Goal: Task Accomplishment & Management: Manage account settings

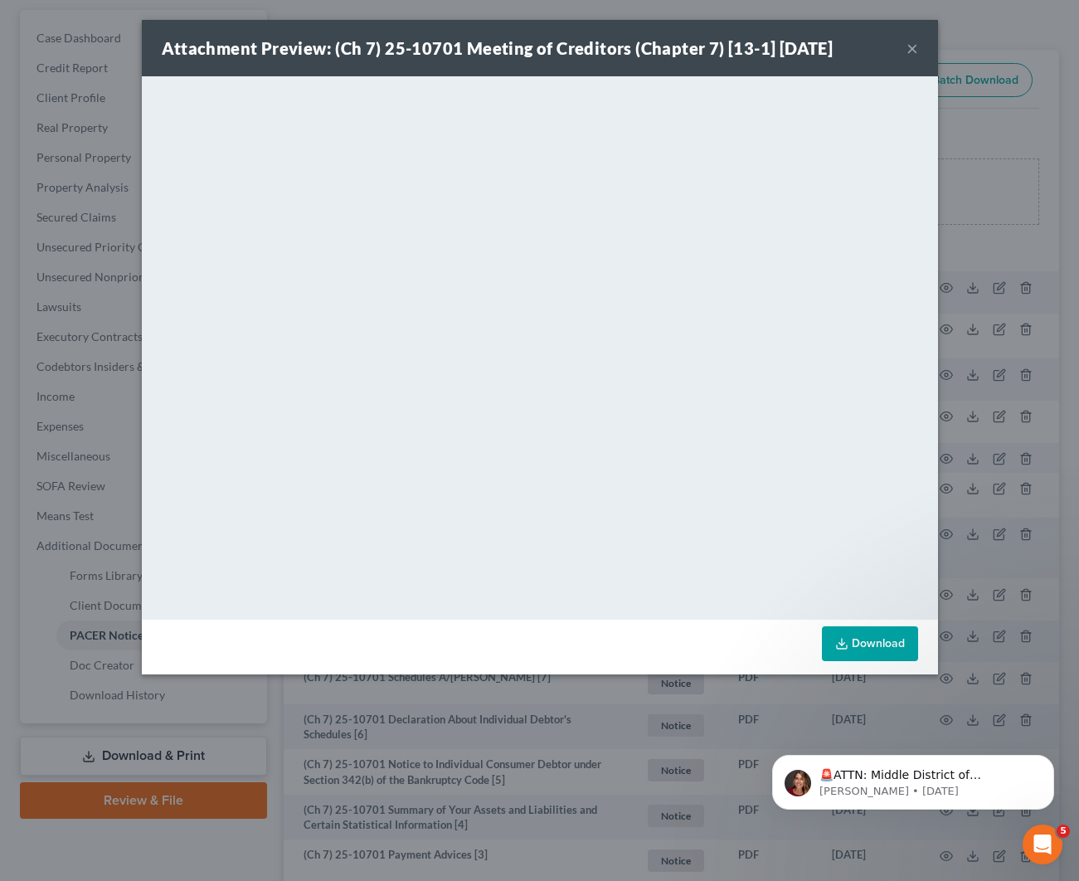
click at [914, 52] on button "×" at bounding box center [912, 48] width 12 height 20
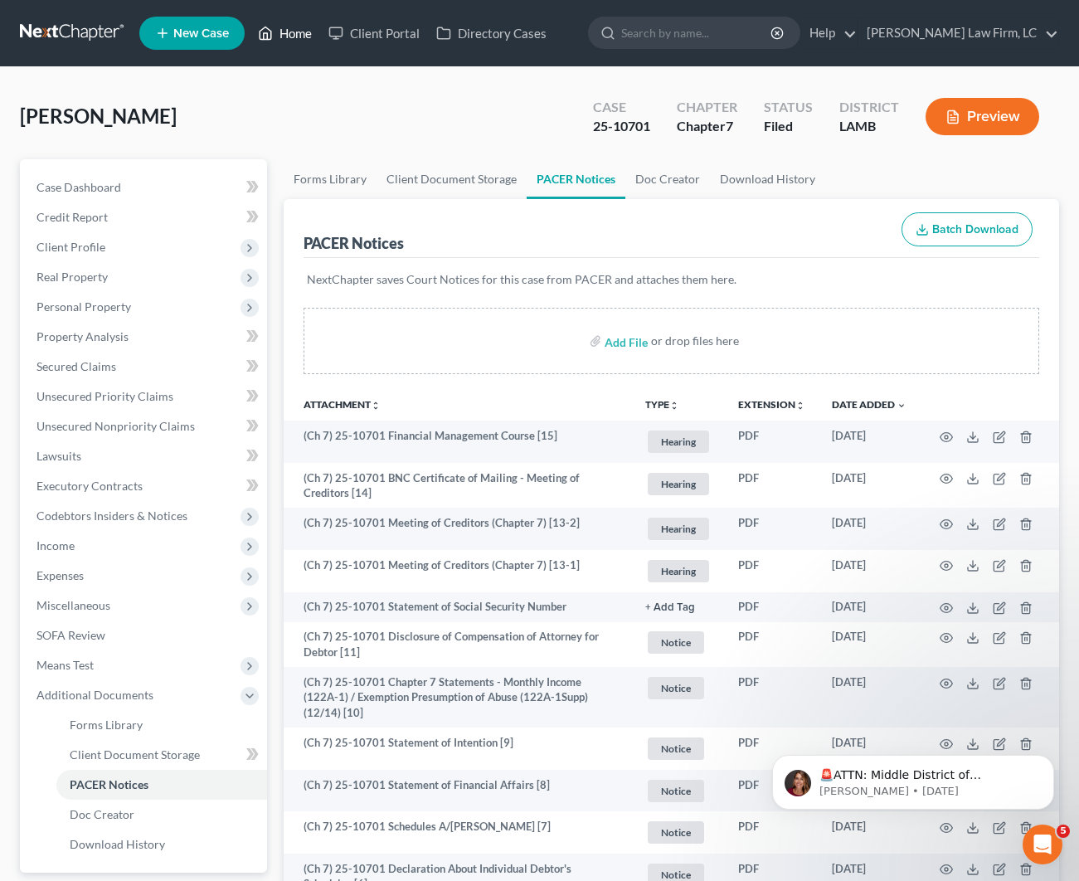
click at [284, 48] on ul "New Case Home Client Portal Directory Cases - No Result - See all results Or Pr…" at bounding box center [599, 33] width 920 height 43
click at [284, 47] on link "Home" at bounding box center [285, 33] width 70 height 30
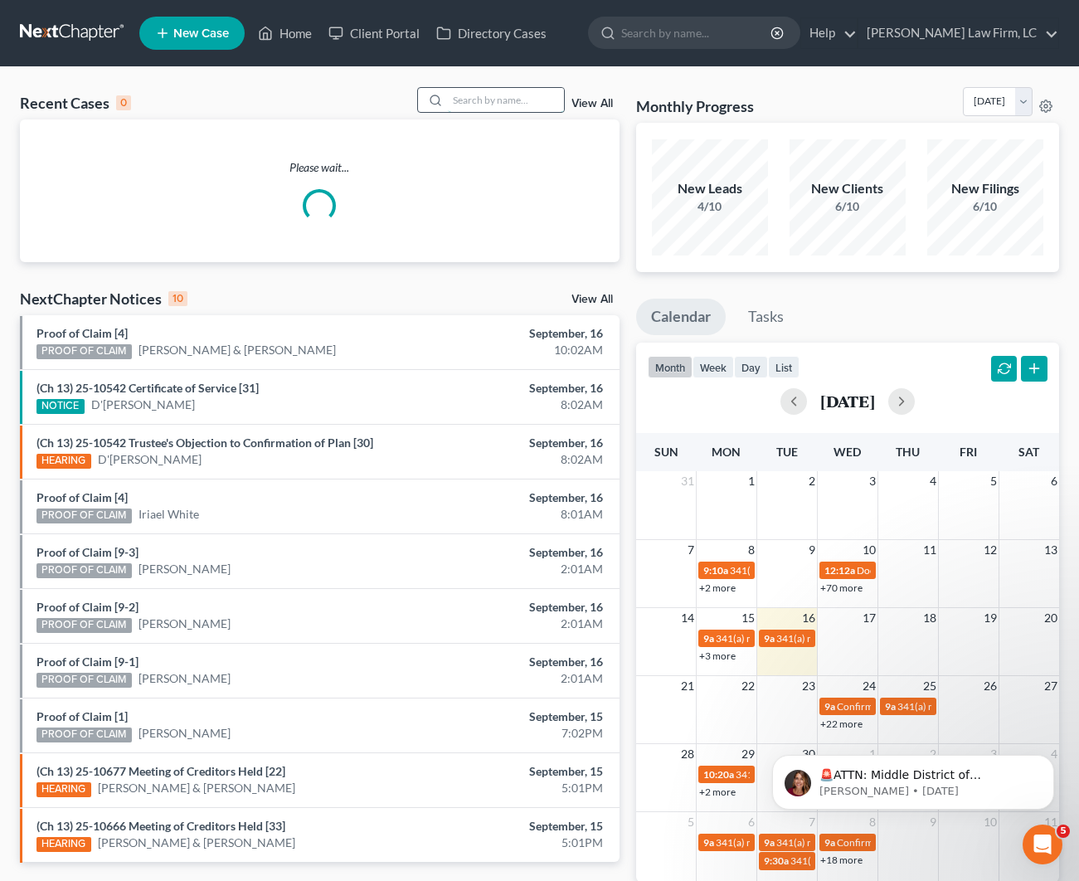
click at [513, 101] on input "search" at bounding box center [506, 100] width 116 height 24
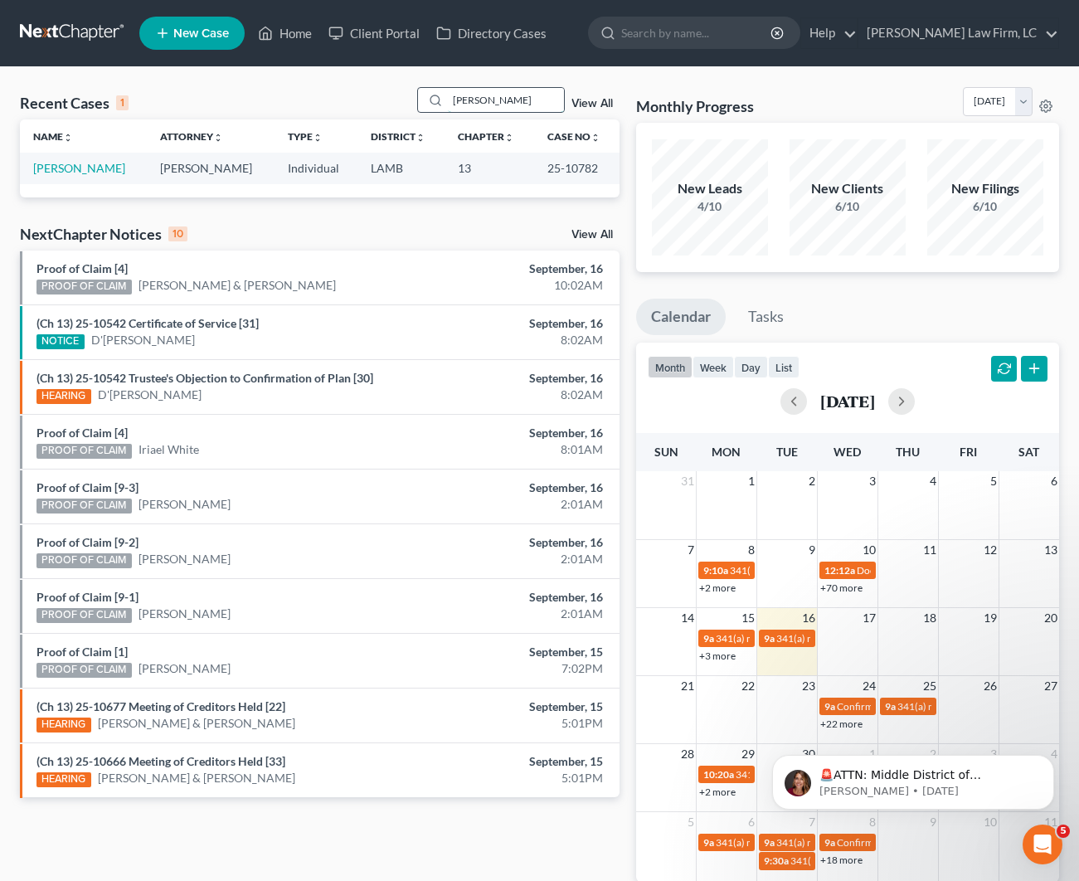
type input "[PERSON_NAME]"
drag, startPoint x: 511, startPoint y: 97, endPoint x: 101, endPoint y: 171, distance: 416.3
click at [101, 171] on link "[PERSON_NAME]" at bounding box center [79, 168] width 92 height 14
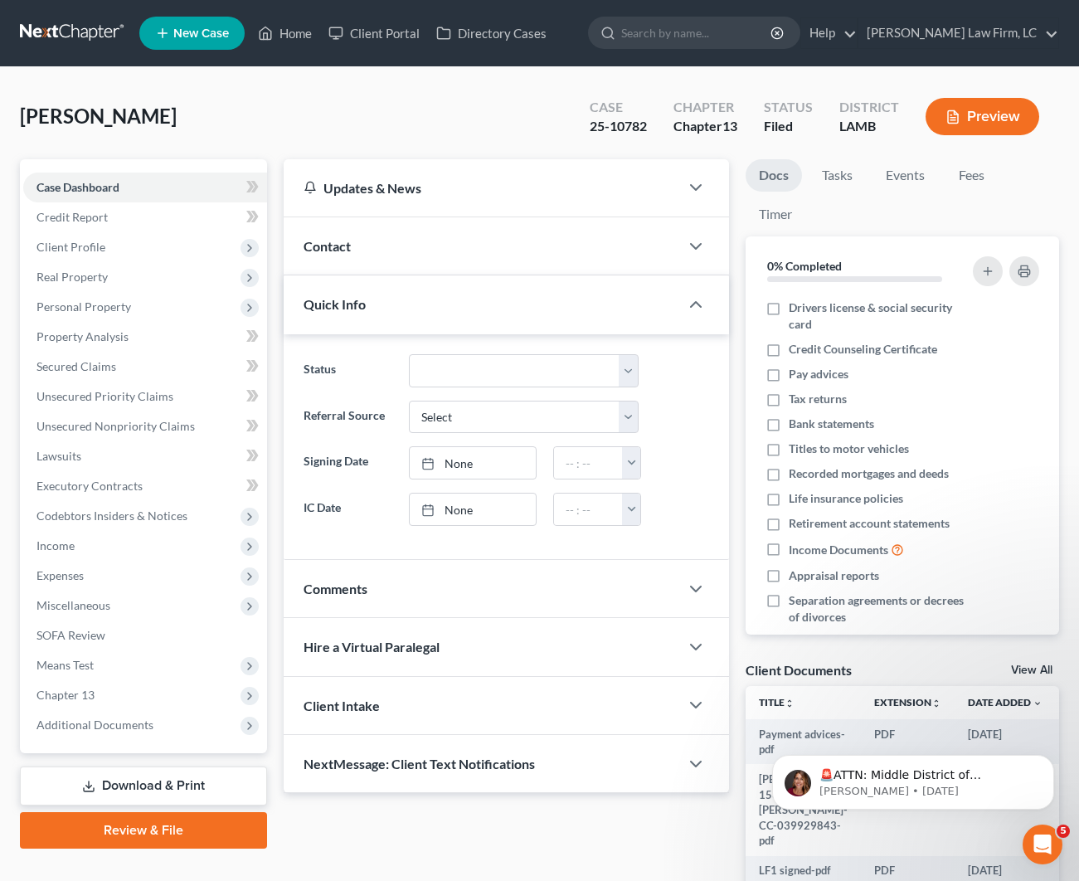
click at [445, 247] on div "Contact" at bounding box center [482, 245] width 396 height 57
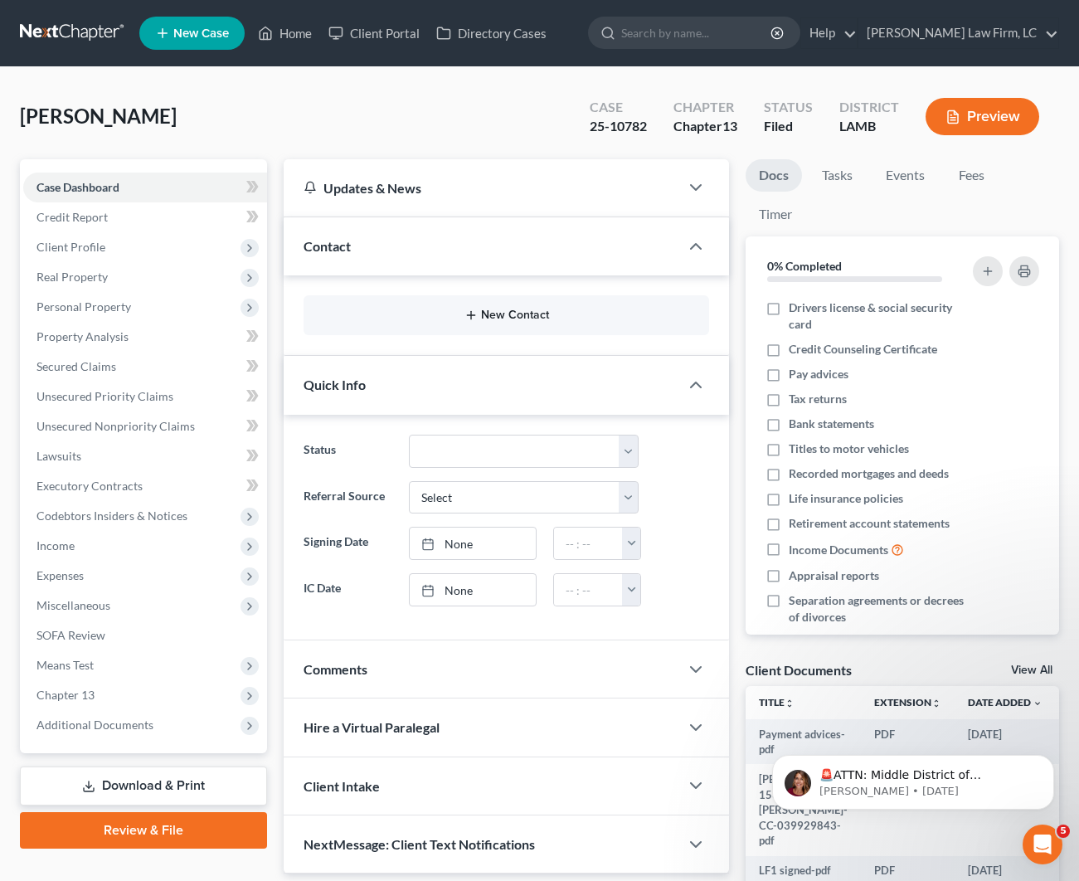
click at [449, 312] on button "New Contact" at bounding box center [506, 314] width 379 height 13
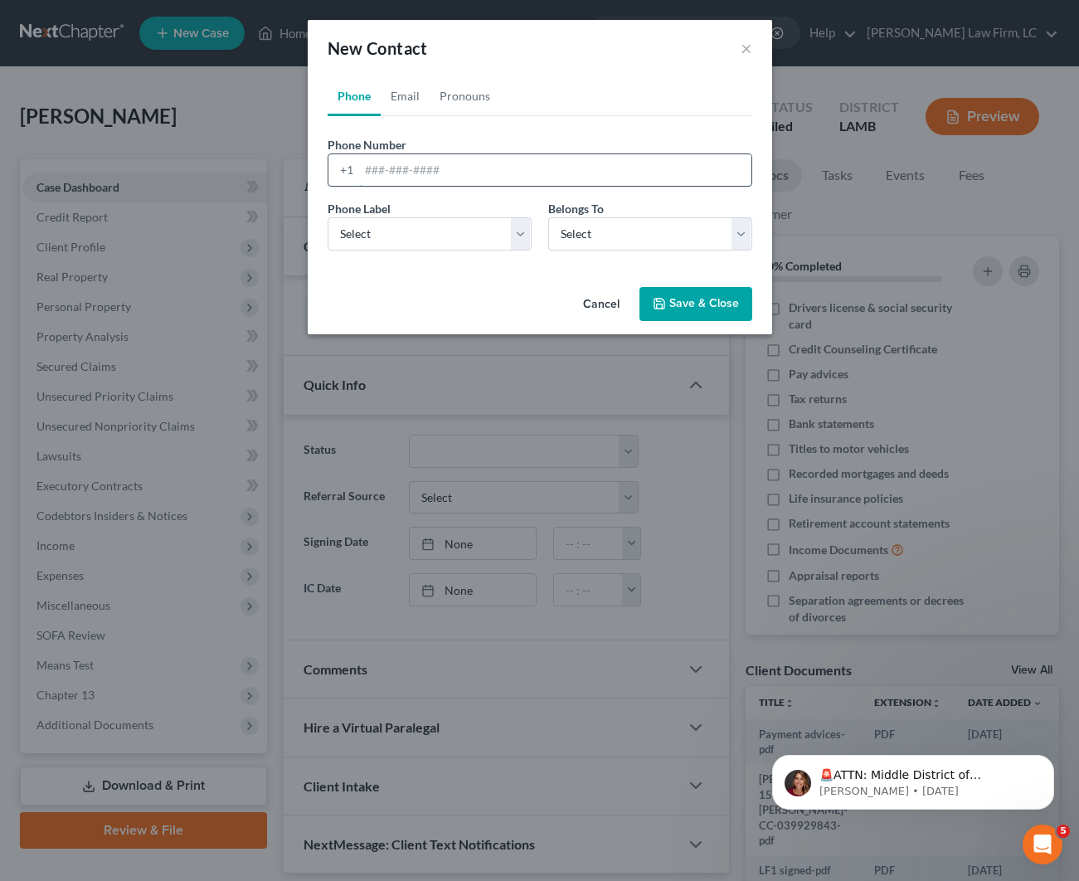
paste input "5048816863"
type input "5048816863"
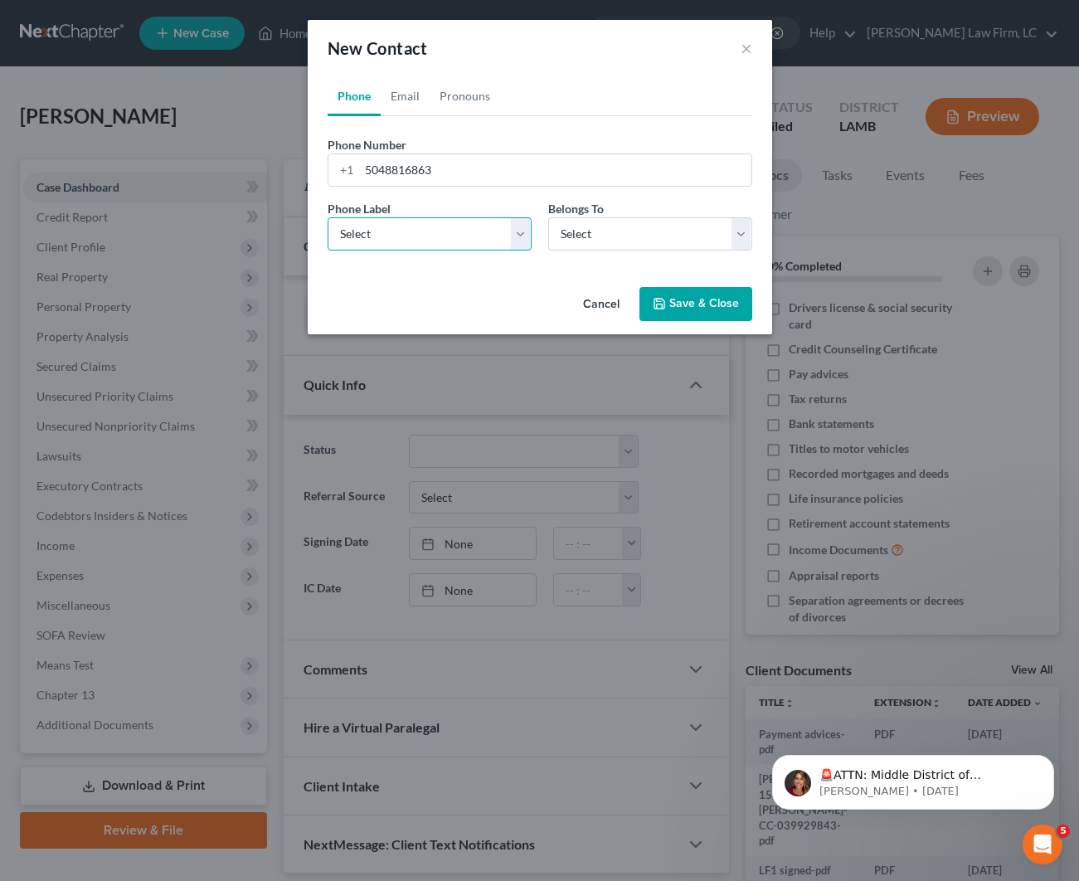
select select "0"
click at [413, 102] on link "Email" at bounding box center [405, 96] width 49 height 40
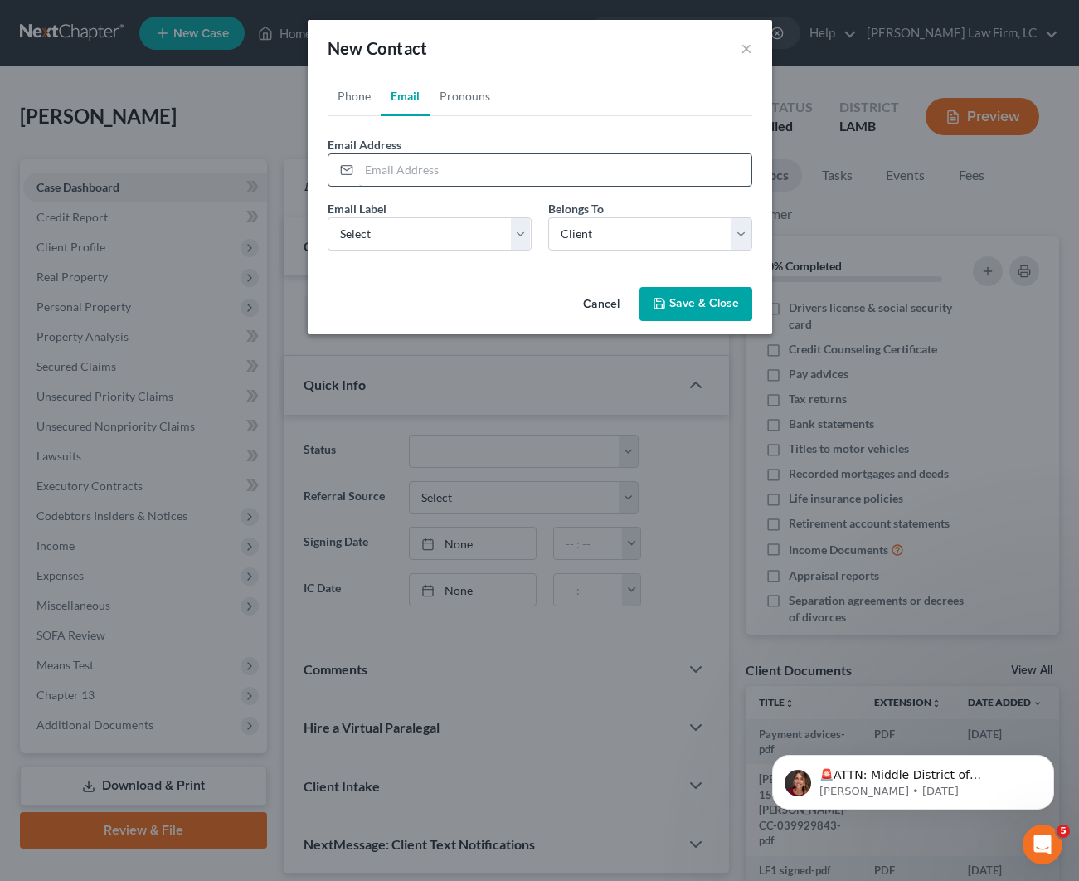
click at [423, 182] on input "email" at bounding box center [555, 170] width 392 height 32
paste input "[EMAIL_ADDRESS][DOMAIN_NAME]"
type input "[EMAIL_ADDRESS][DOMAIN_NAME]"
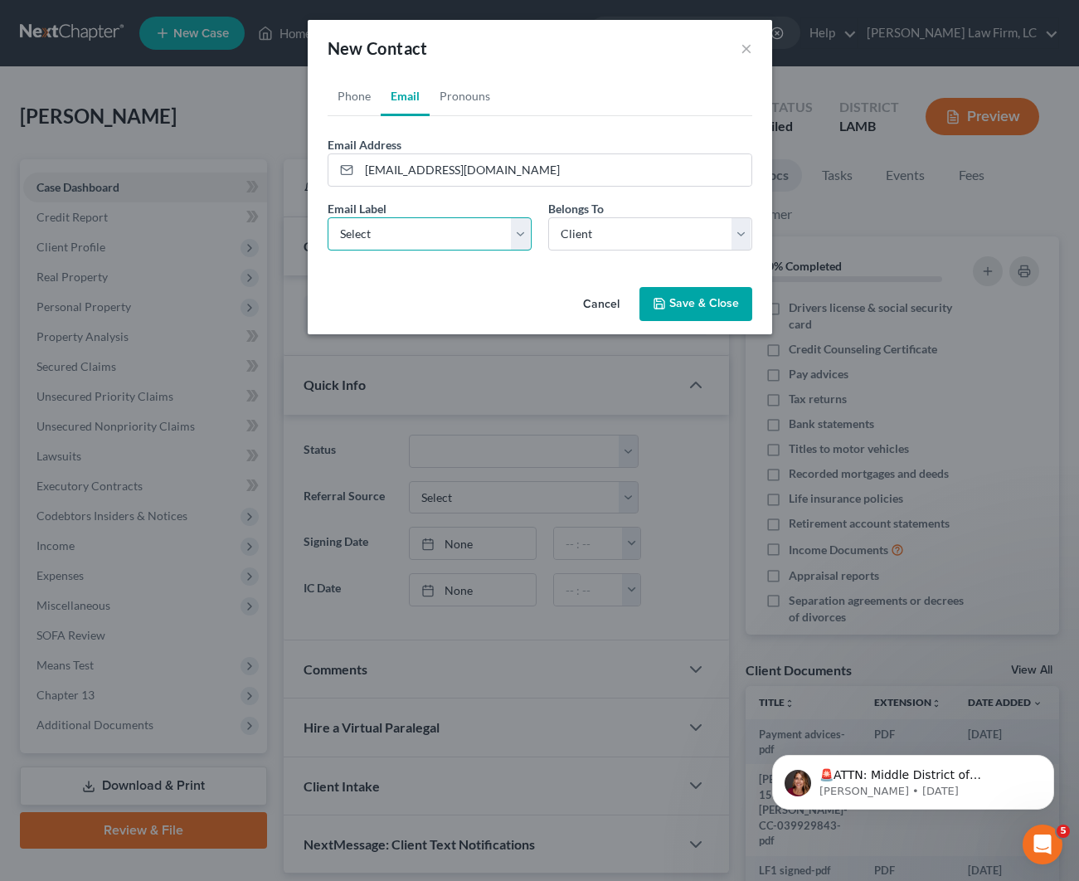
select select "0"
click at [668, 302] on button "Save & Close" at bounding box center [695, 304] width 113 height 35
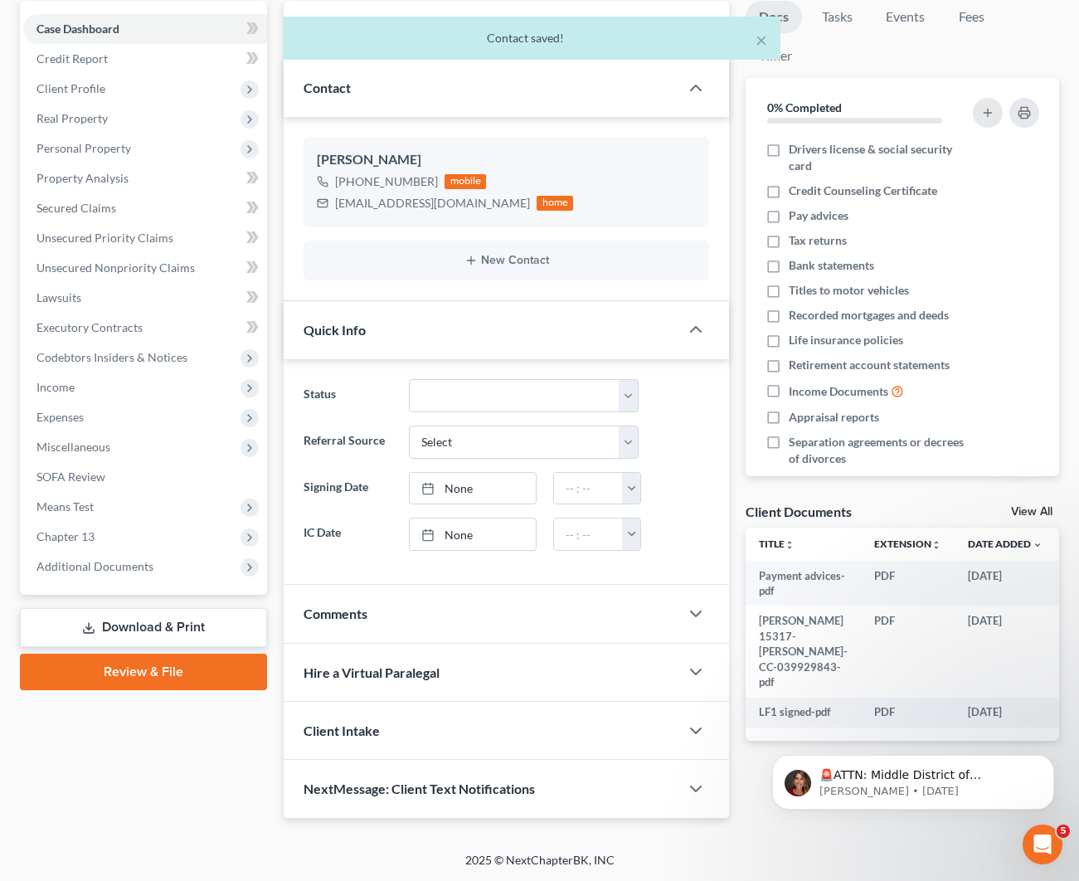
scroll to position [157, 0]
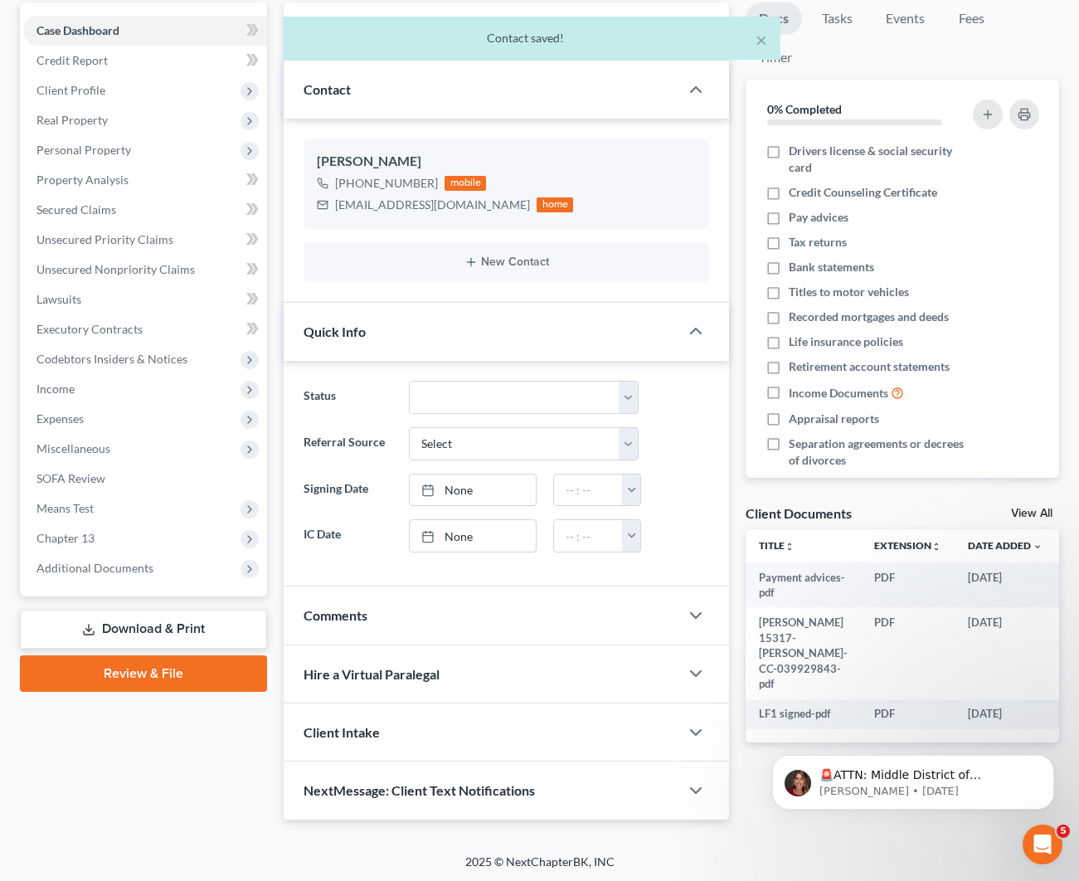
click at [420, 697] on div "Hire a Virtual Paralegal" at bounding box center [482, 673] width 396 height 57
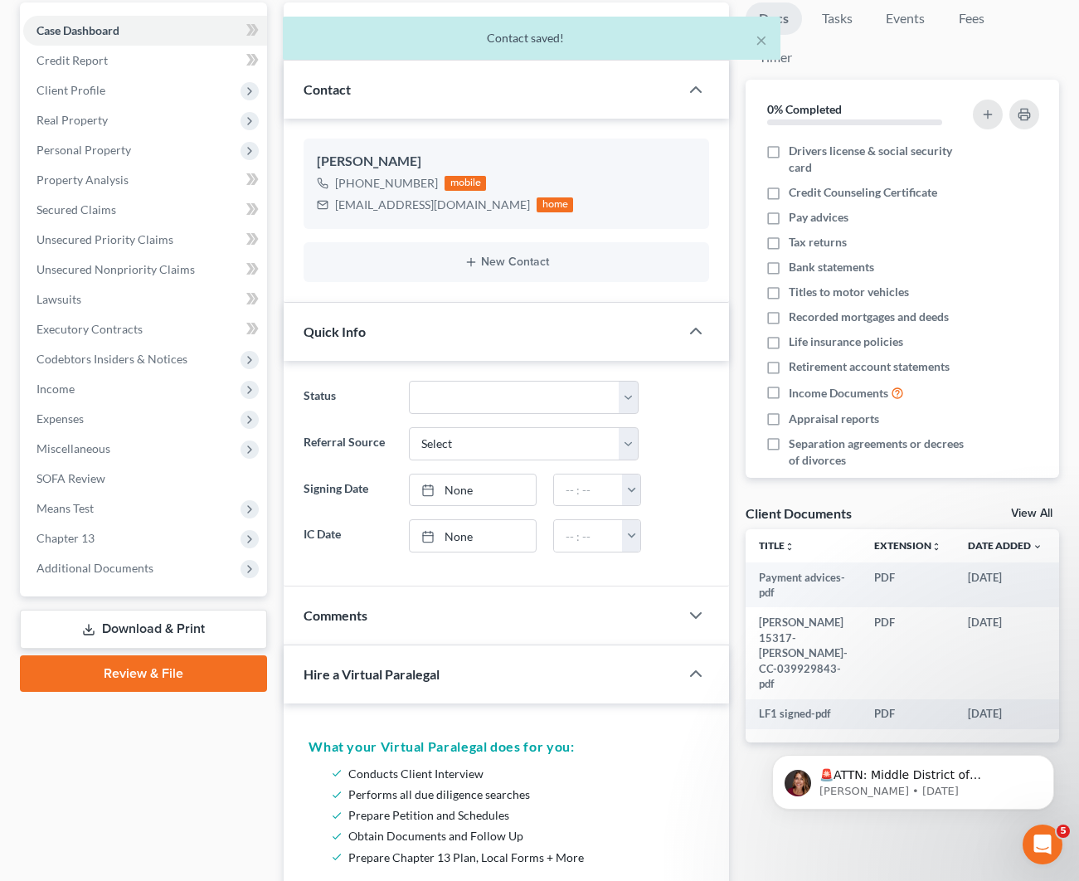
click at [450, 624] on div "Comments" at bounding box center [482, 614] width 396 height 57
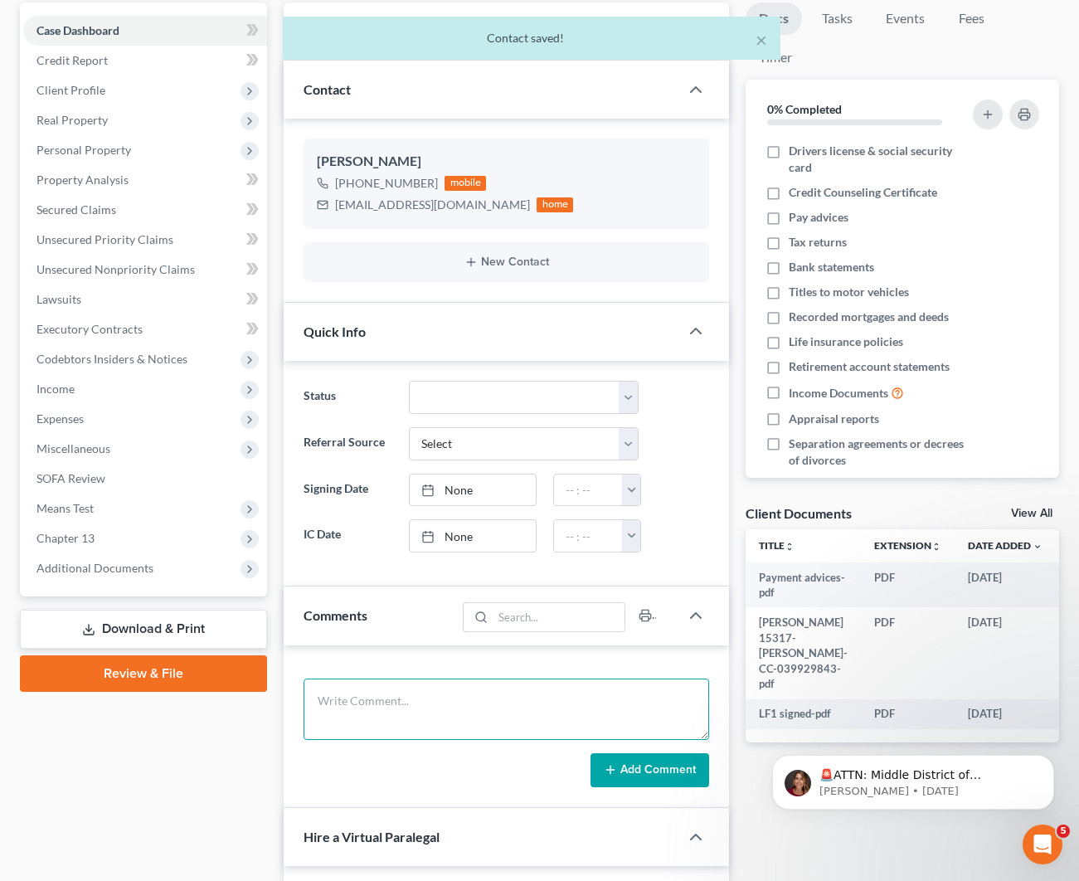
click at [435, 715] on textarea at bounding box center [507, 708] width 406 height 61
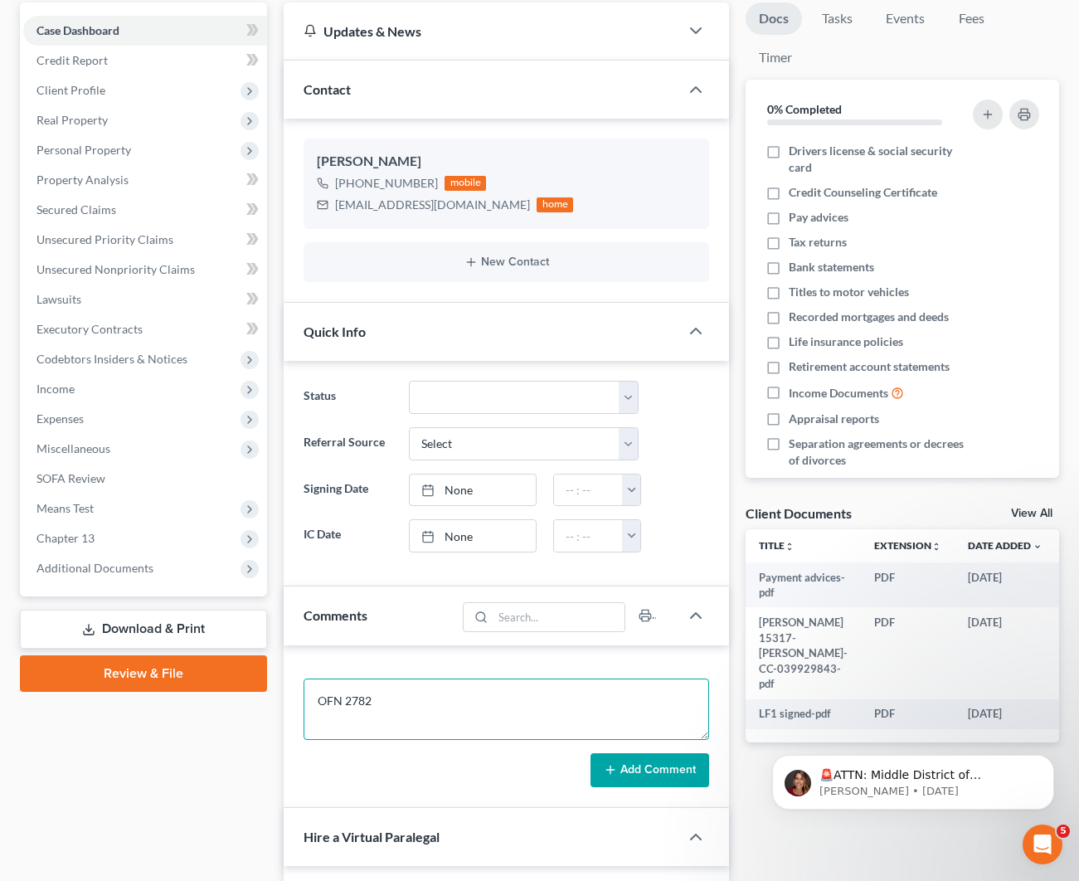
type textarea "OFN 2782"
click at [664, 779] on button "Add Comment" at bounding box center [649, 770] width 119 height 35
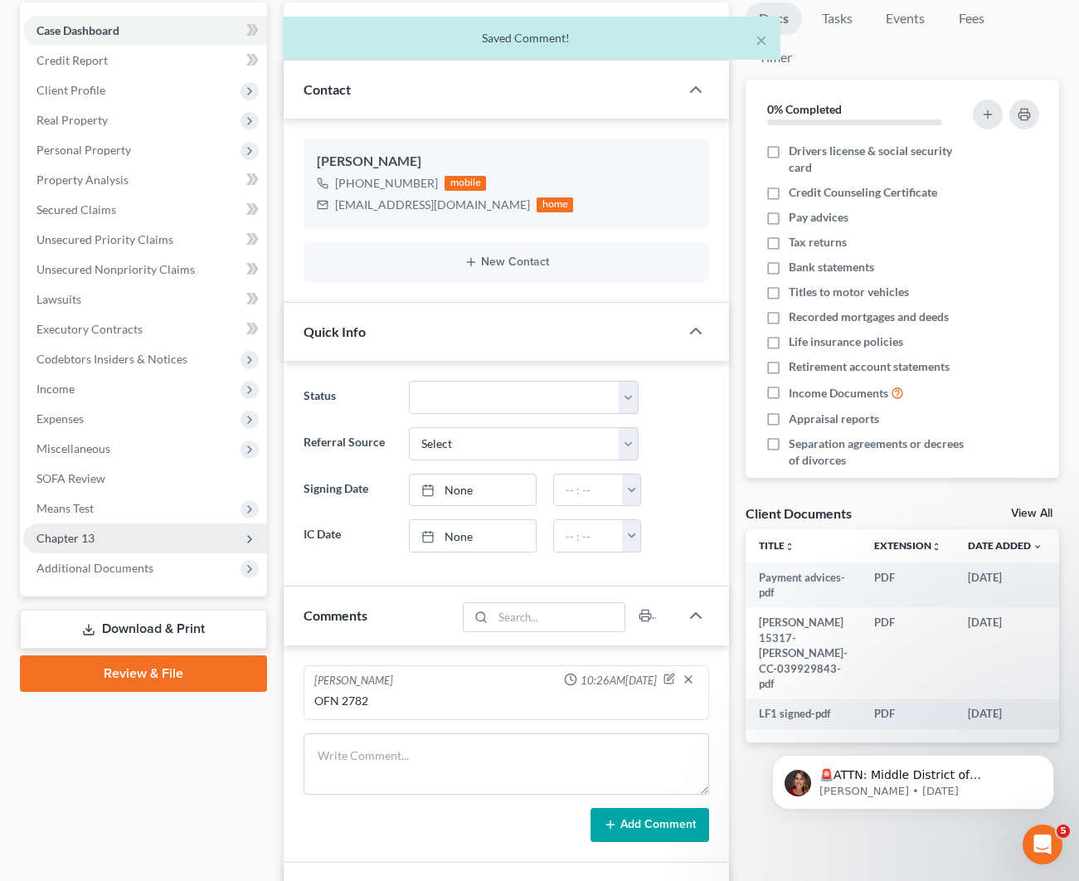
click at [127, 535] on span "Chapter 13" at bounding box center [145, 538] width 244 height 30
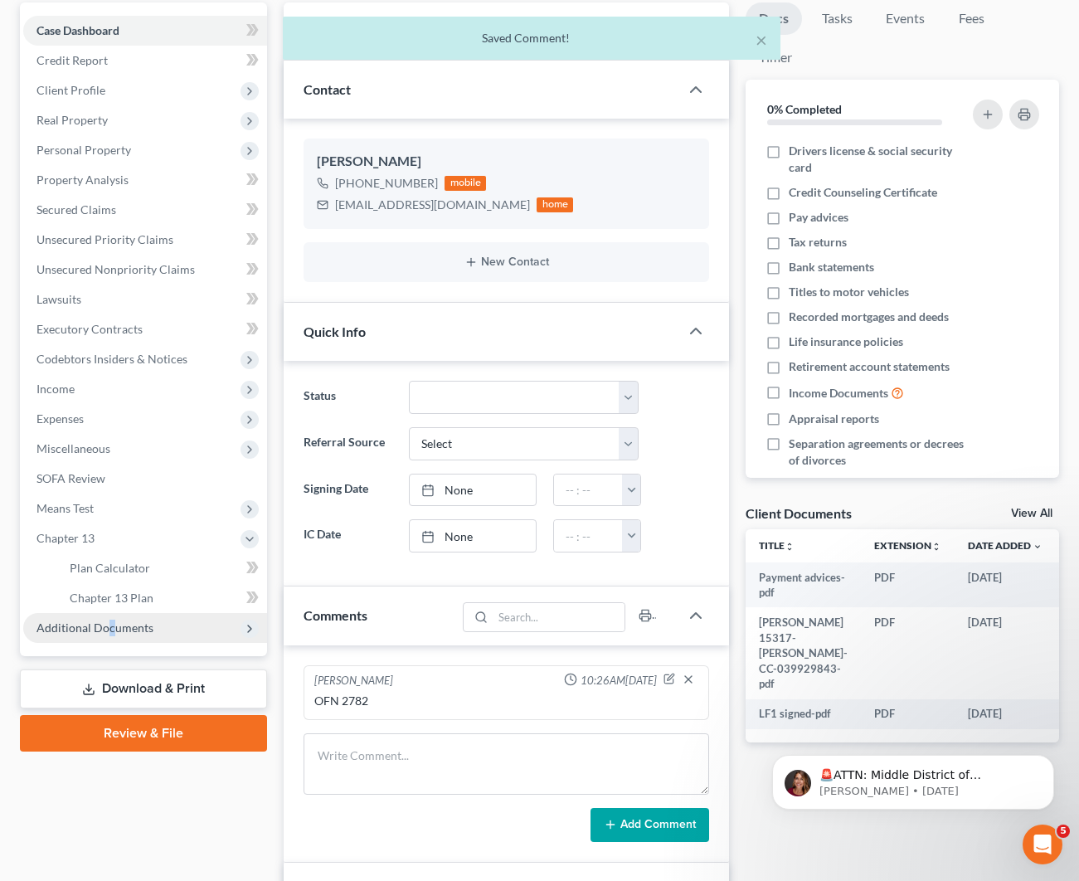
click at [109, 621] on span "Additional Documents" at bounding box center [94, 627] width 117 height 14
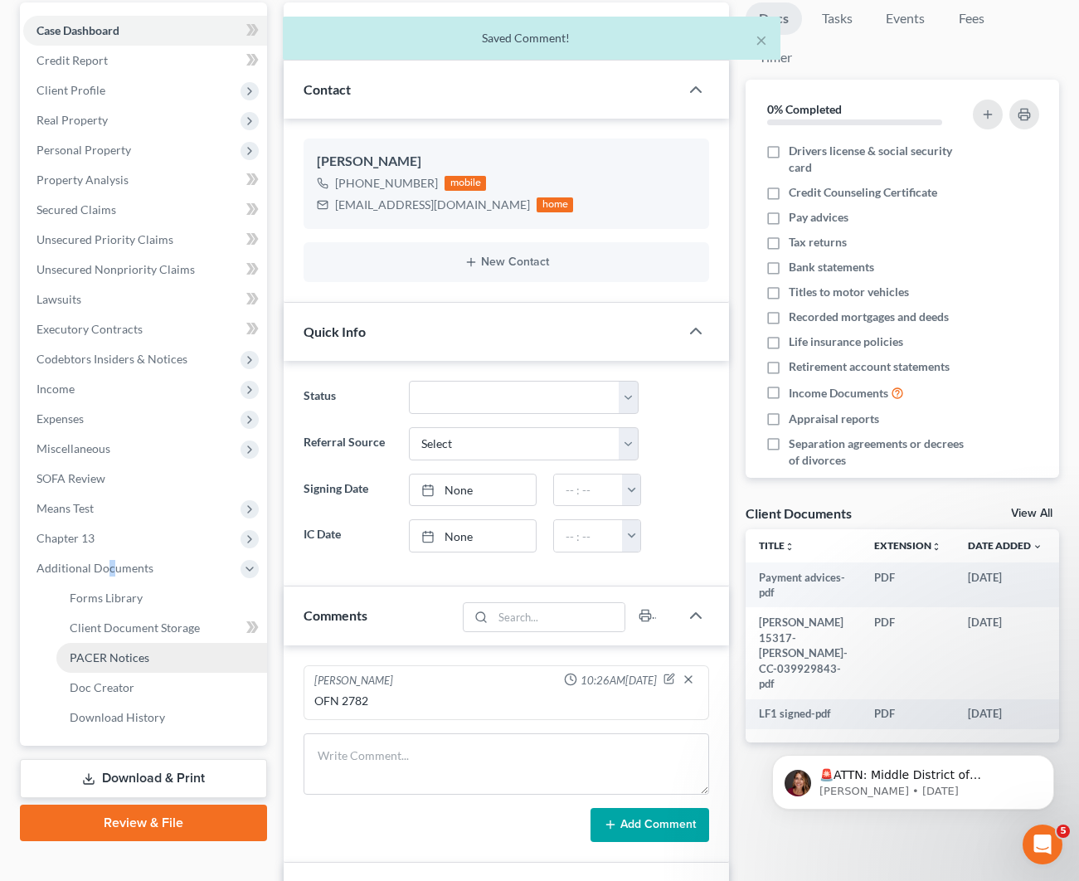
click at [128, 654] on span "PACER Notices" at bounding box center [110, 657] width 80 height 14
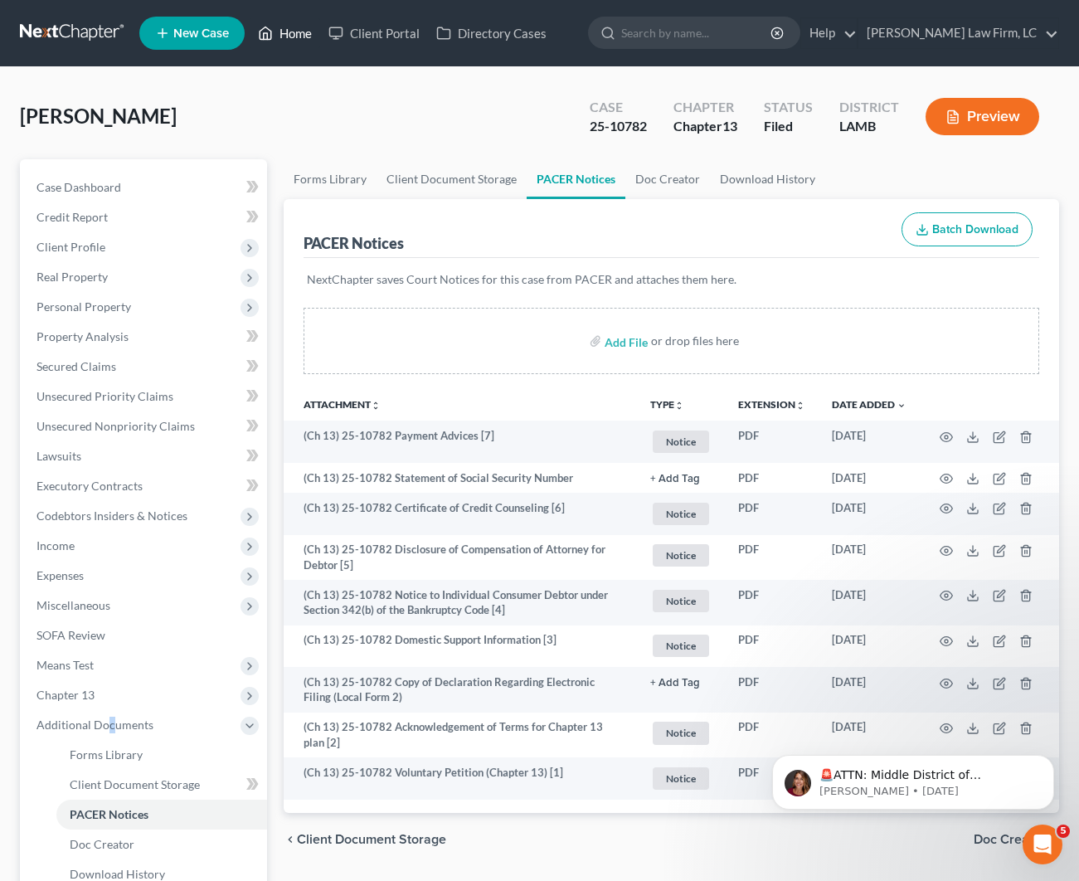
click at [299, 36] on link "Home" at bounding box center [285, 33] width 70 height 30
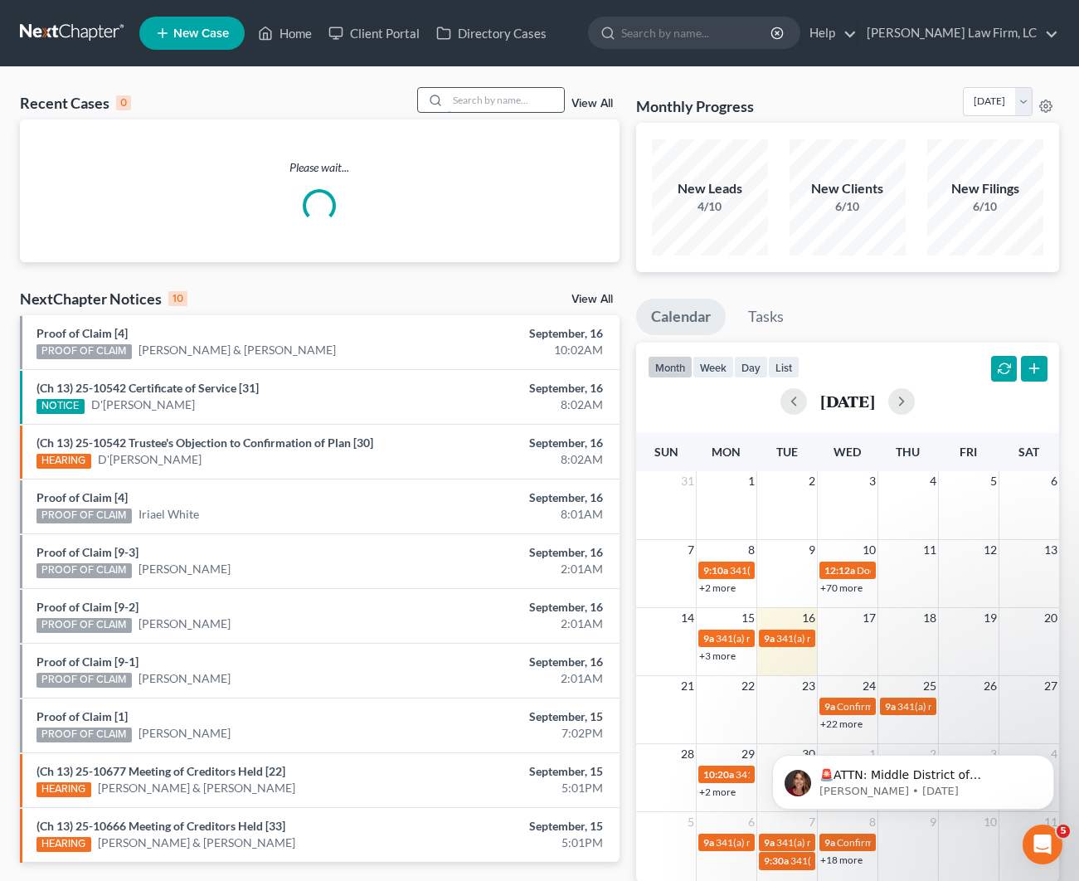
click at [481, 105] on input "search" at bounding box center [506, 100] width 116 height 24
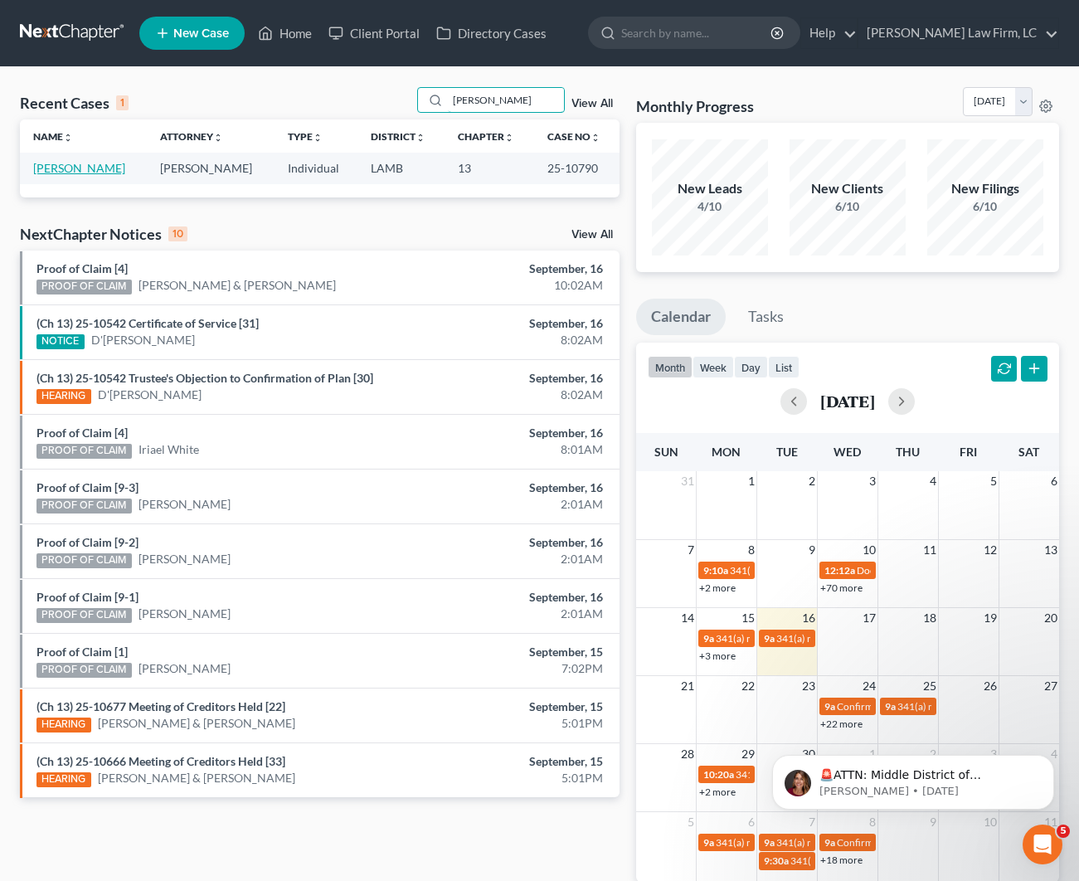
type input "[PERSON_NAME]"
click at [82, 168] on link "[PERSON_NAME]" at bounding box center [79, 168] width 92 height 14
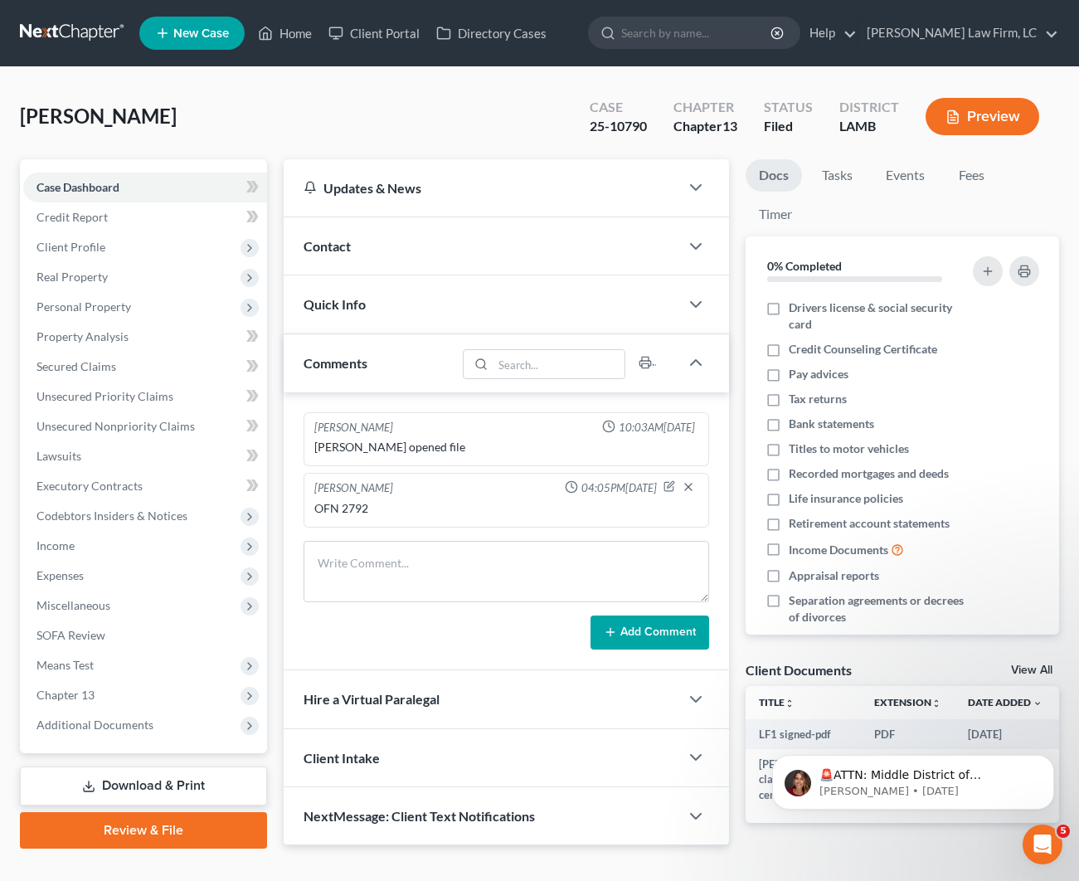
click at [388, 245] on div "Contact" at bounding box center [482, 245] width 396 height 57
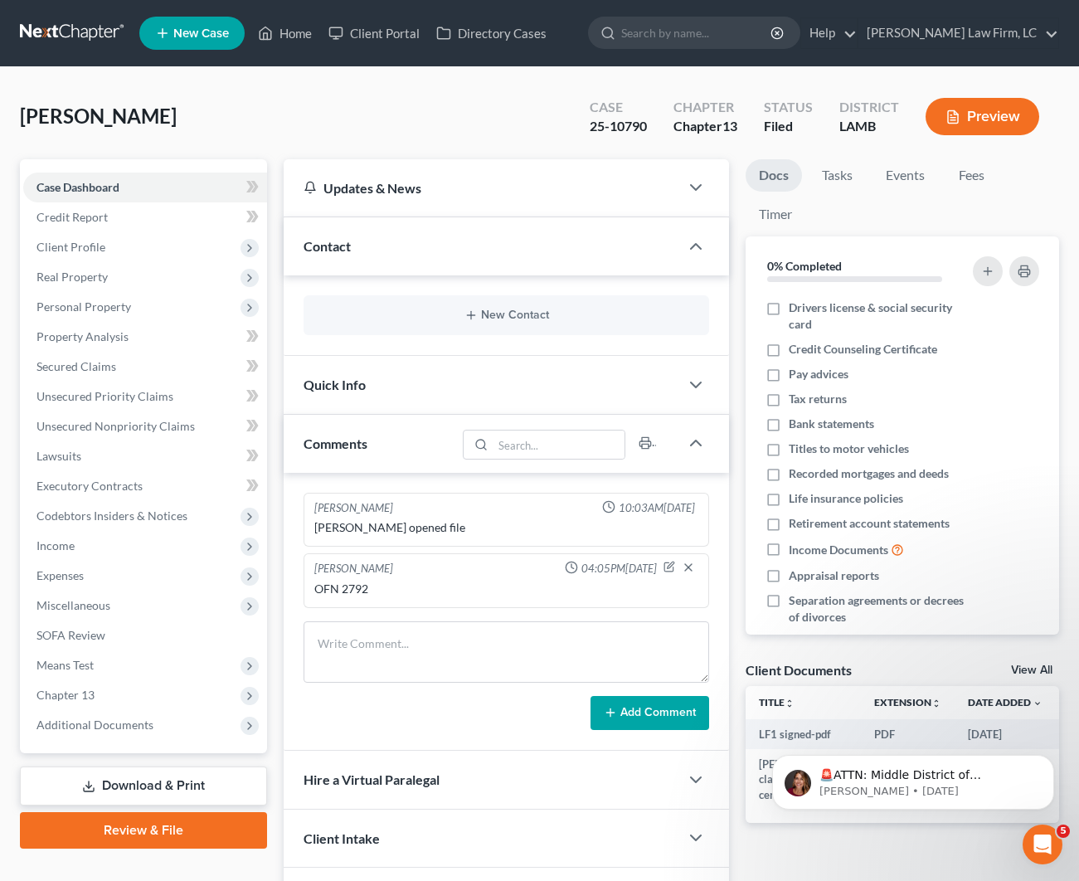
scroll to position [0, 1]
click at [474, 317] on icon "button" at bounding box center [470, 314] width 13 height 13
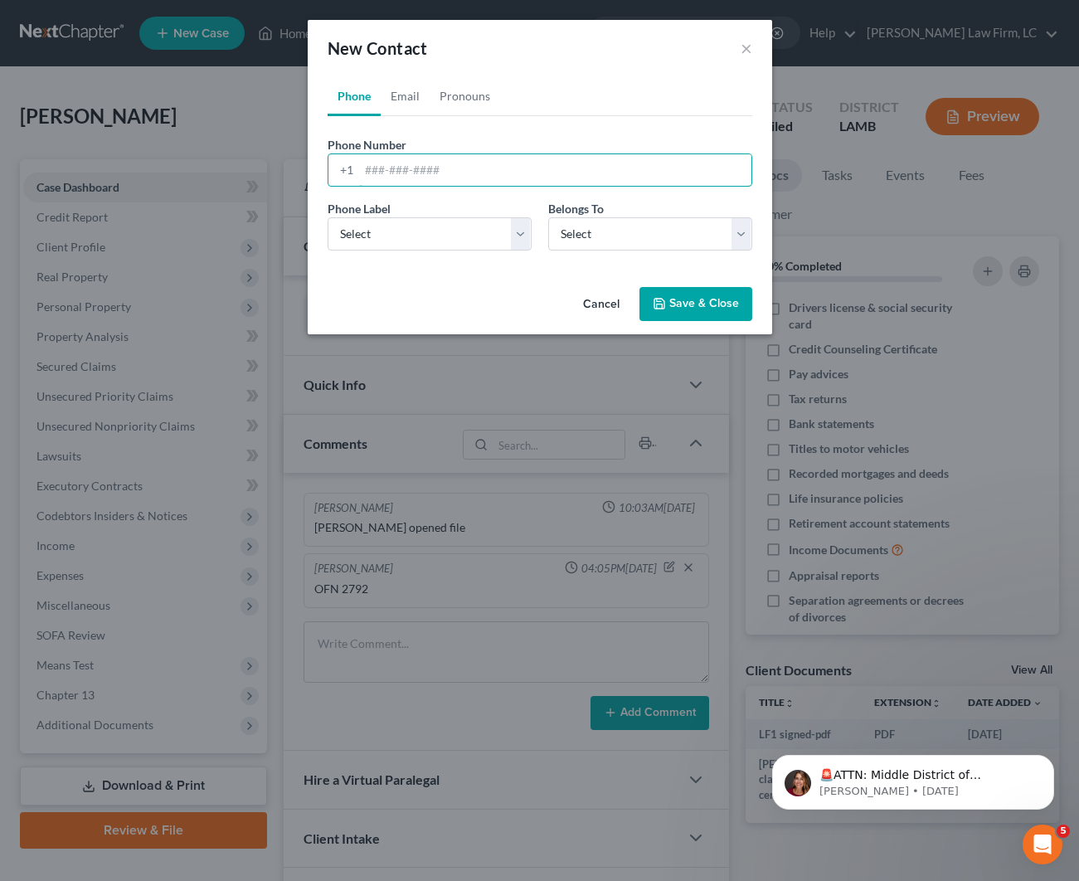
paste input "2254507730"
type input "2254507730"
click at [430, 214] on div "Phone Label * Select Mobile Home Work Other" at bounding box center [429, 225] width 221 height 51
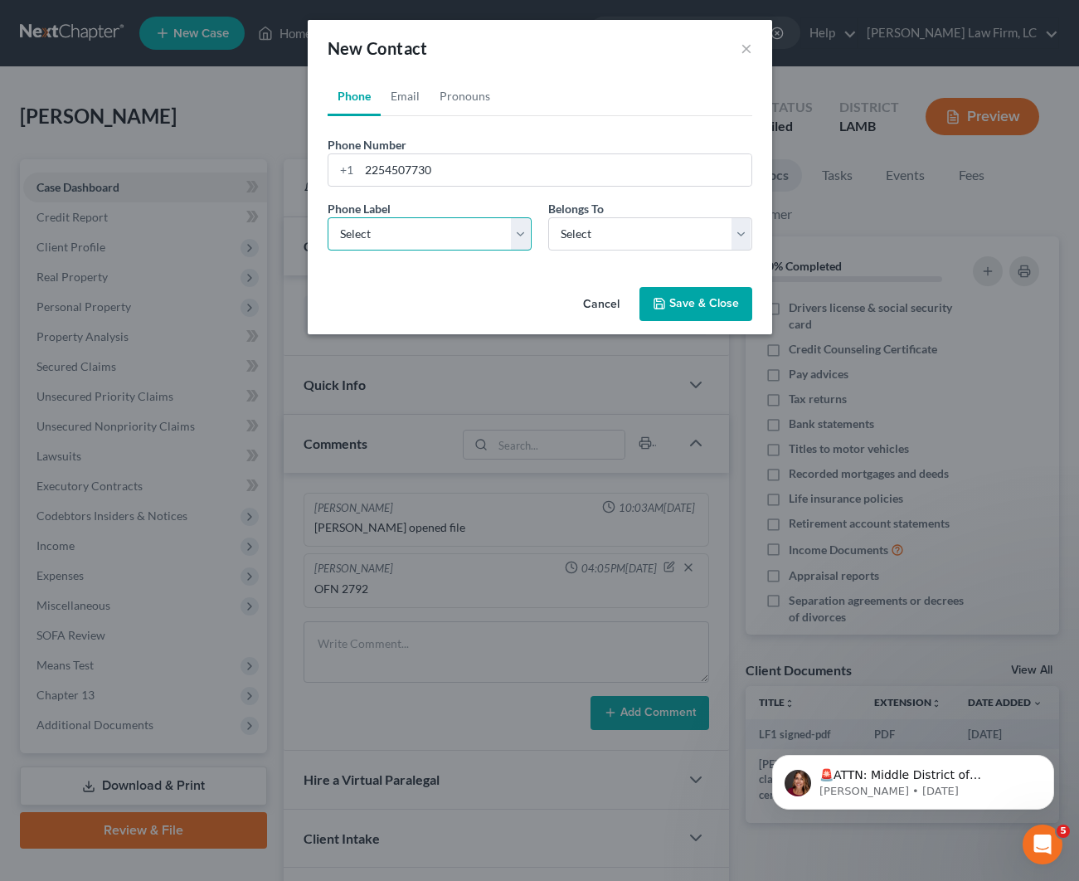
select select "0"
drag, startPoint x: 415, startPoint y: 112, endPoint x: 426, endPoint y: 140, distance: 30.5
click at [415, 114] on link "Email" at bounding box center [405, 96] width 49 height 40
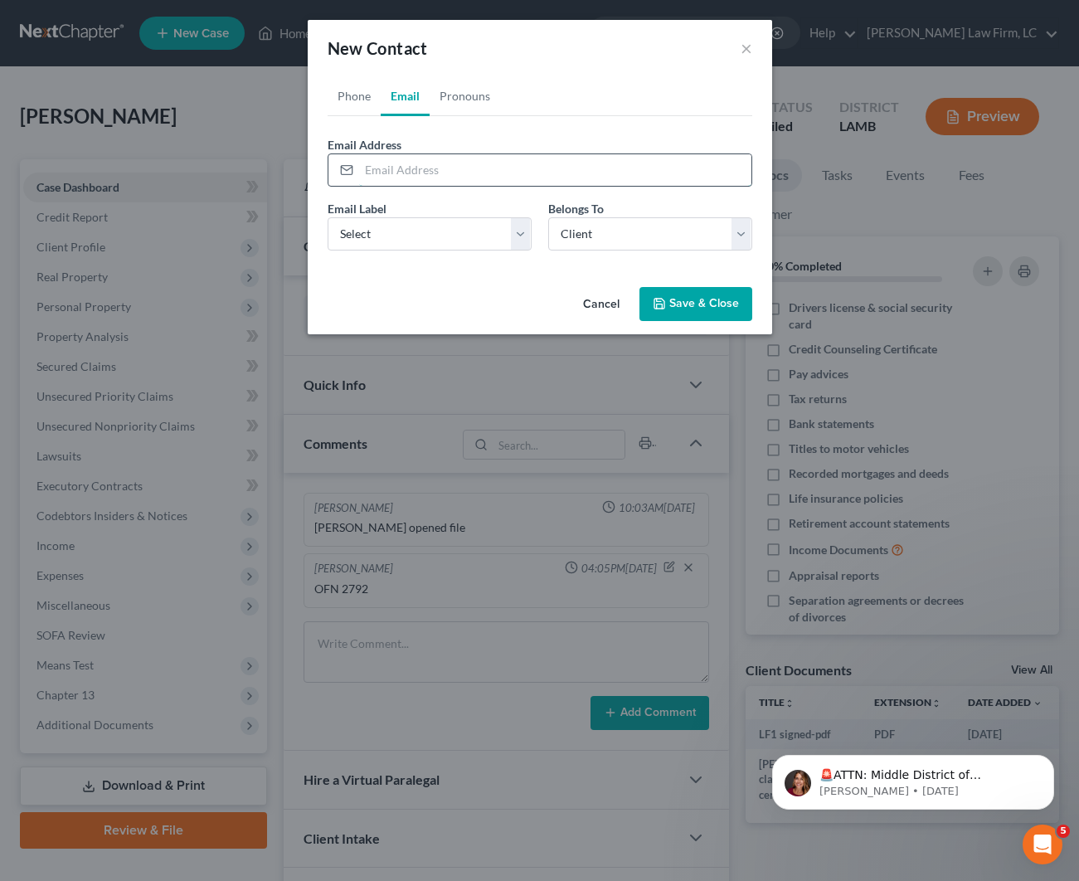
drag, startPoint x: 444, startPoint y: 167, endPoint x: 454, endPoint y: 169, distance: 9.5
click at [445, 167] on input "email" at bounding box center [555, 170] width 392 height 32
paste input "[EMAIL_ADDRESS][DOMAIN_NAME]"
type input "[EMAIL_ADDRESS][DOMAIN_NAME]"
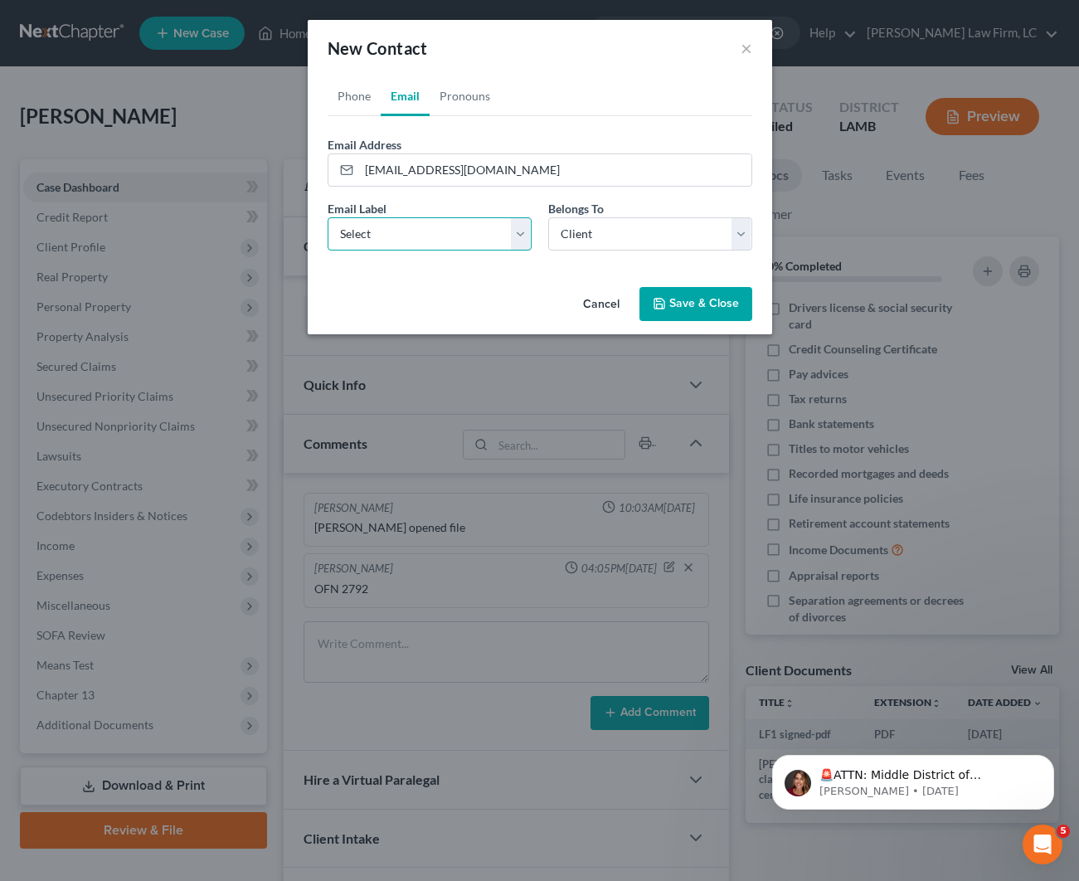
select select "0"
click at [709, 287] on button "Save & Close" at bounding box center [695, 304] width 113 height 35
